Goal: Task Accomplishment & Management: Manage account settings

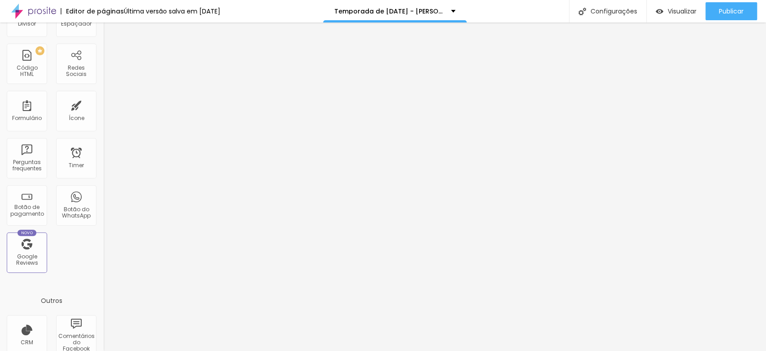
scroll to position [249, 0]
